Goal: Task Accomplishment & Management: Complete application form

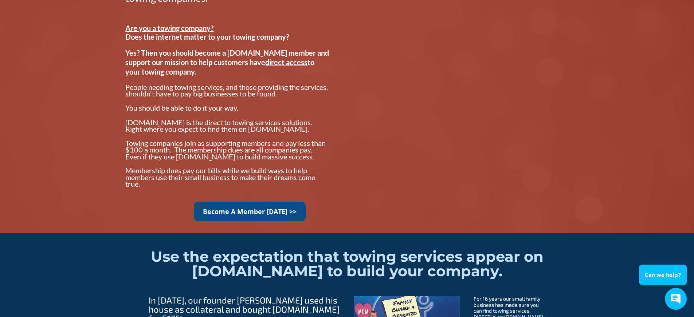
scroll to position [583, 0]
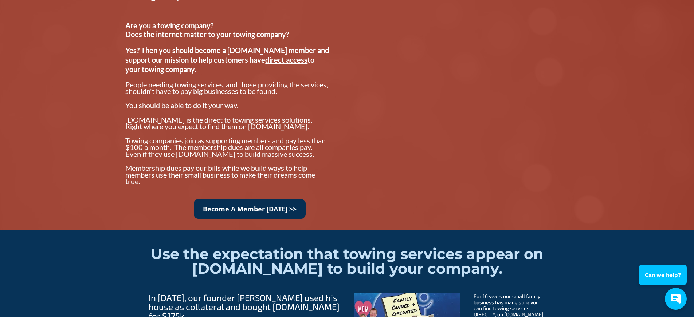
click at [256, 204] on link "Become A Member Today >>" at bounding box center [250, 209] width 112 height 20
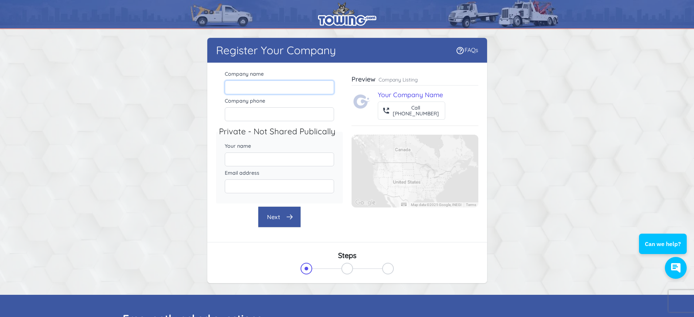
click at [237, 88] on input "Company name" at bounding box center [279, 88] width 109 height 14
type input "Liberty Hill Towing & Recovery"
type input "5125156780"
click at [245, 160] on input "Your name" at bounding box center [279, 160] width 109 height 14
type input "[PERSON_NAME]"
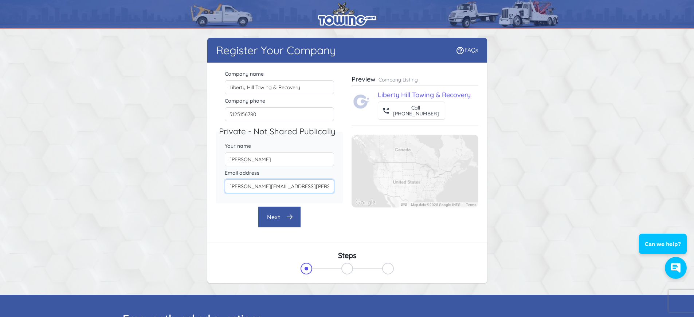
type input "[PERSON_NAME][EMAIL_ADDRESS][PERSON_NAME][DOMAIN_NAME]"
click at [281, 212] on button "Next" at bounding box center [279, 217] width 43 height 21
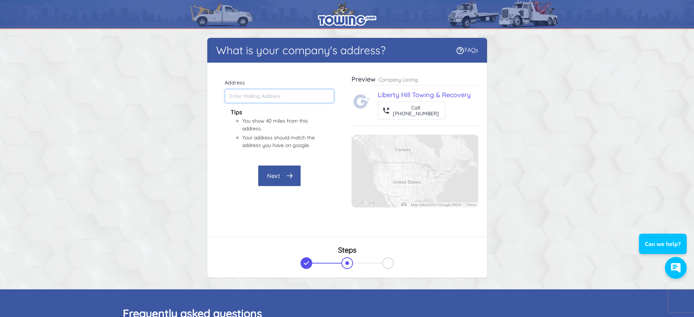
click at [234, 96] on input "Address" at bounding box center [279, 96] width 109 height 14
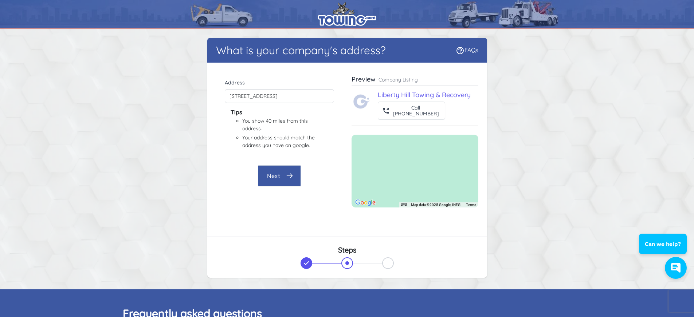
type input "[STREET_ADDRESS]"
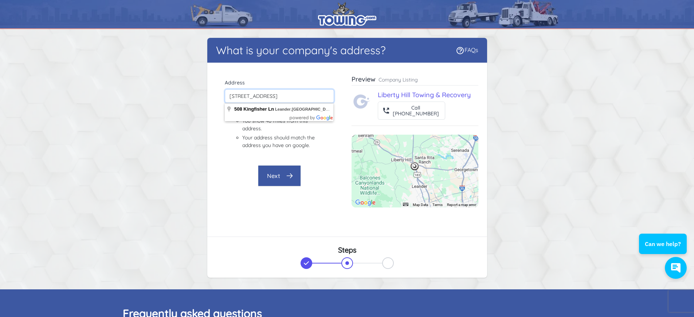
drag, startPoint x: 328, startPoint y: 96, endPoint x: 214, endPoint y: 90, distance: 115.0
click at [214, 90] on div "Company name Liberty Hill Towing & Recovery Company phone [PHONE_NUMBER] Privat…" at bounding box center [347, 150] width 280 height 174
type input "[STREET_ADDRESS]"
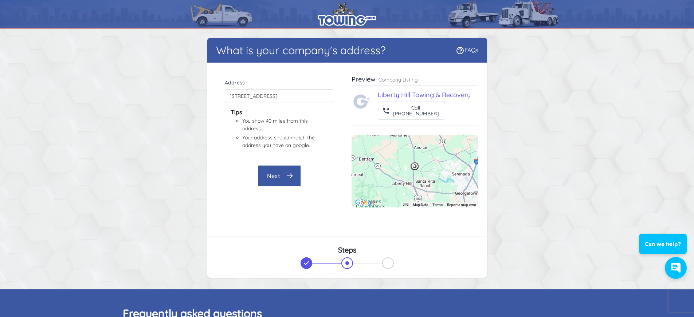
click at [277, 172] on button "Next" at bounding box center [279, 175] width 43 height 21
